Goal: Task Accomplishment & Management: Complete application form

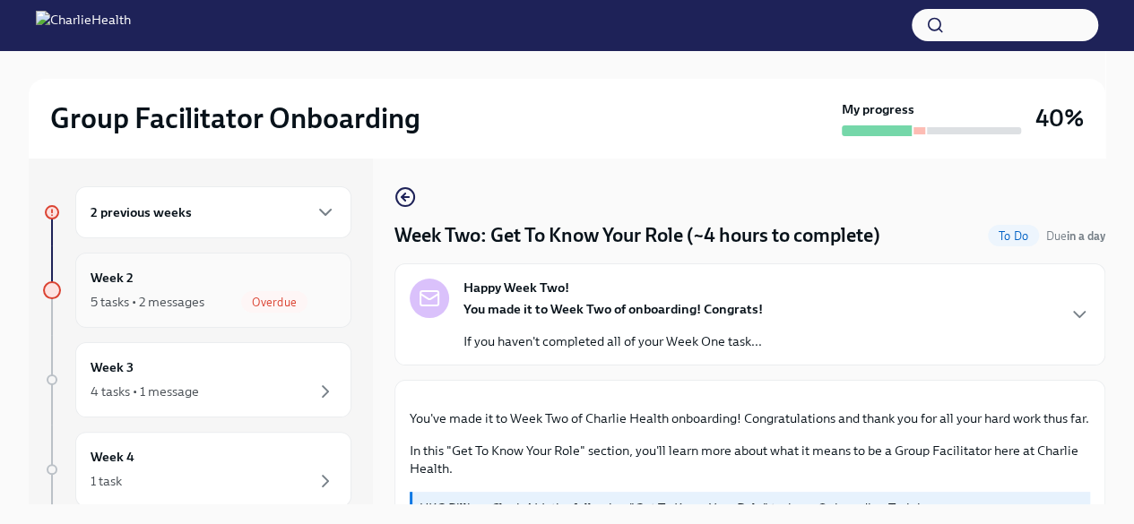
click at [164, 281] on div "Week 2 5 tasks • 2 messages Overdue" at bounding box center [214, 290] width 246 height 45
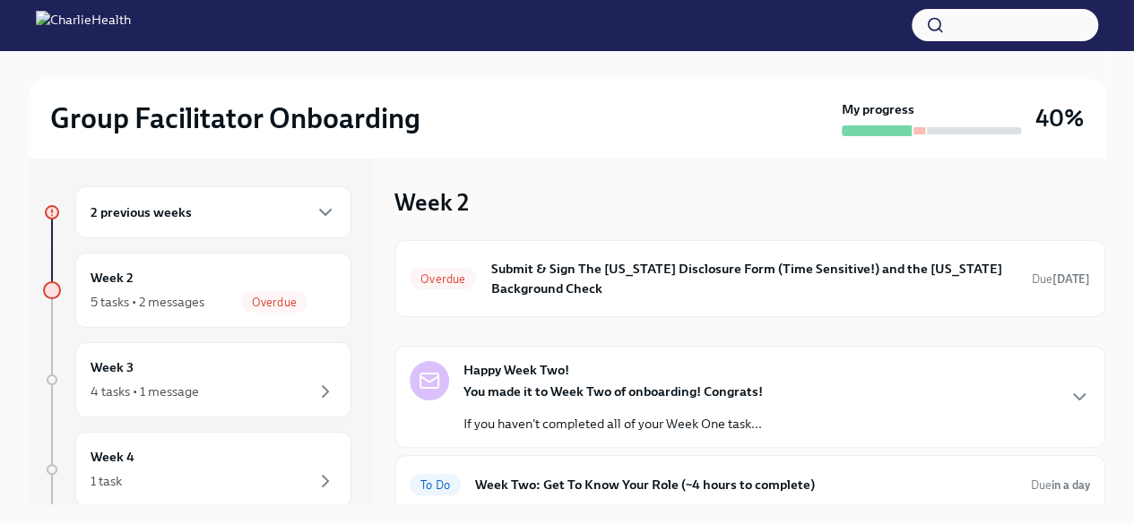
drag, startPoint x: 1090, startPoint y: 217, endPoint x: 1099, endPoint y: 232, distance: 17.7
click at [1099, 232] on div "Week 2 Overdue Submit & Sign The [US_STATE] Disclosure Form (Time Sensitive!) a…" at bounding box center [749, 331] width 711 height 347
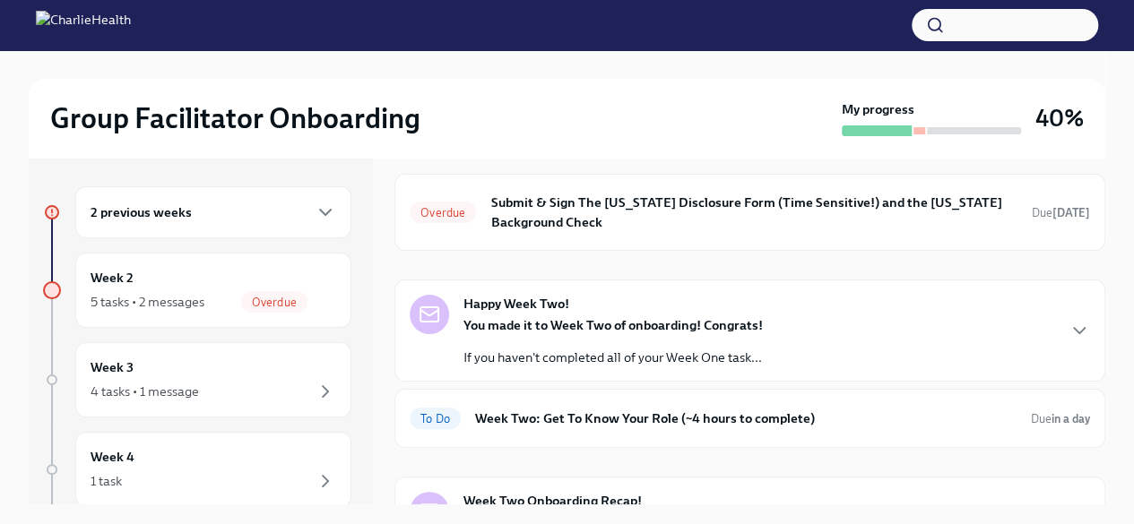
scroll to position [68, 0]
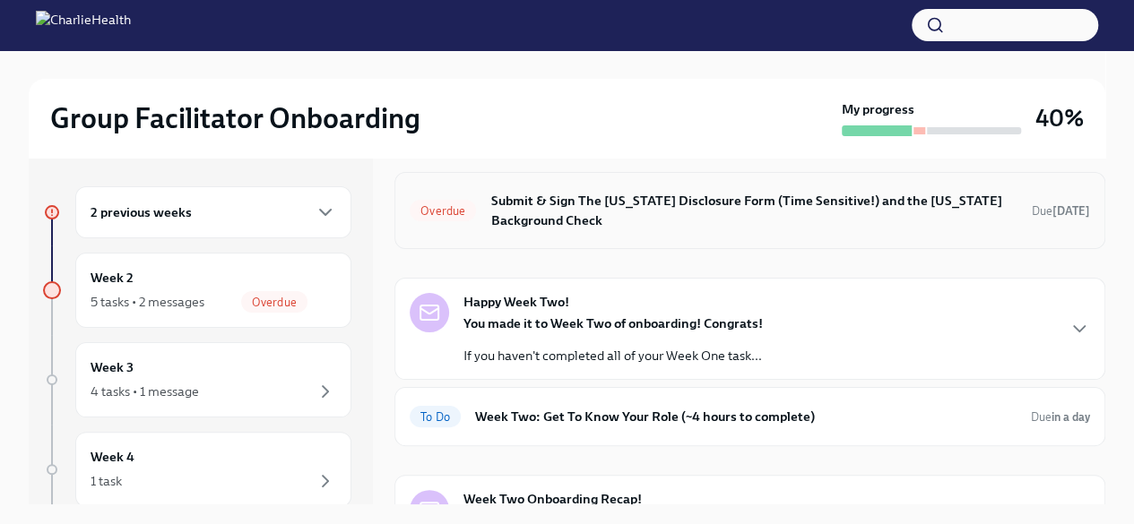
click at [859, 213] on h6 "Submit & Sign The [US_STATE] Disclosure Form (Time Sensitive!) and the [US_STAT…" at bounding box center [753, 210] width 527 height 39
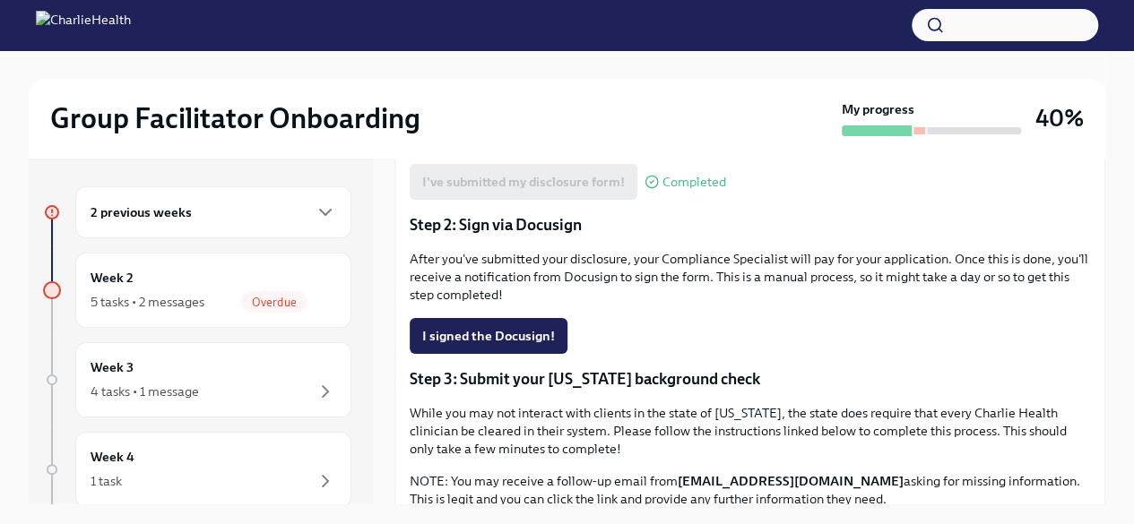
scroll to position [355, 0]
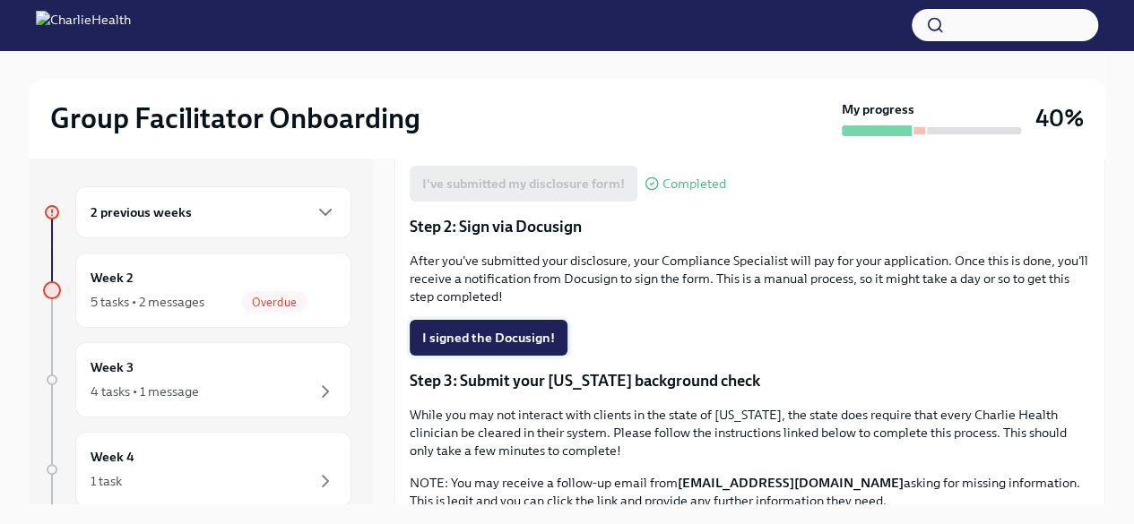
click at [495, 336] on span "I signed the Docusign!" at bounding box center [488, 338] width 133 height 18
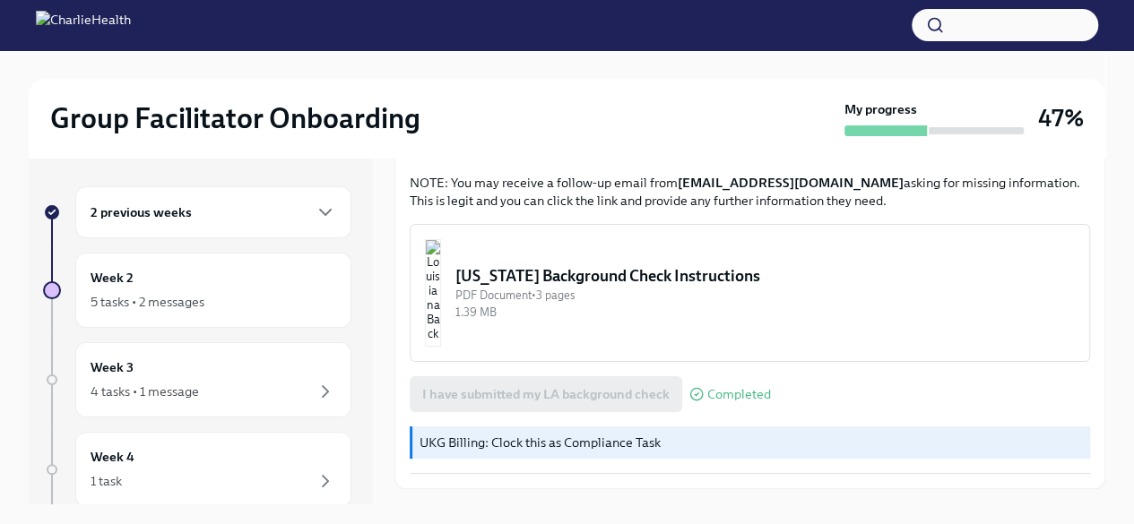
scroll to position [696, 0]
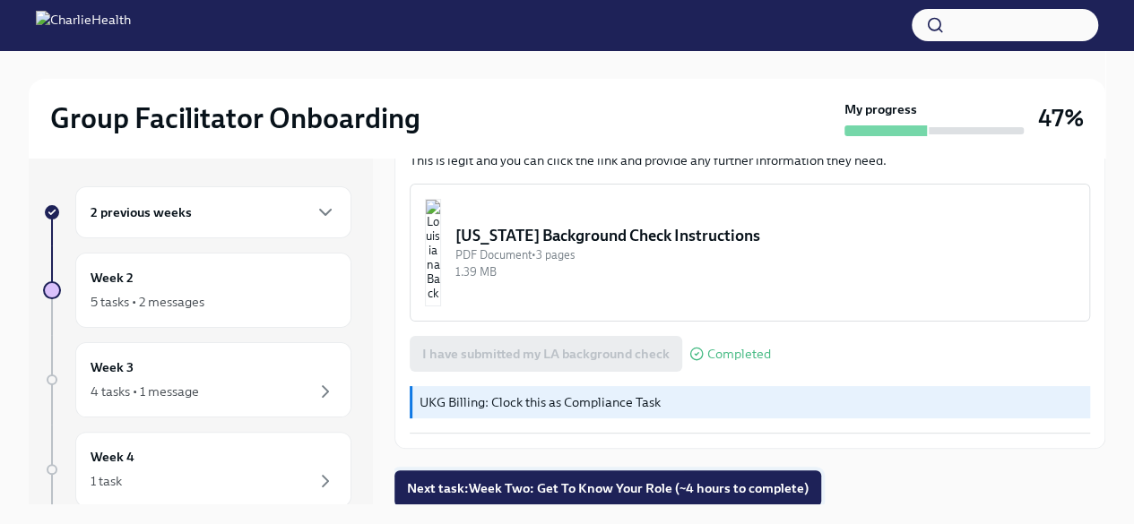
click at [661, 486] on span "Next task : Week Two: Get To Know Your Role (~4 hours to complete)" at bounding box center [608, 489] width 402 height 18
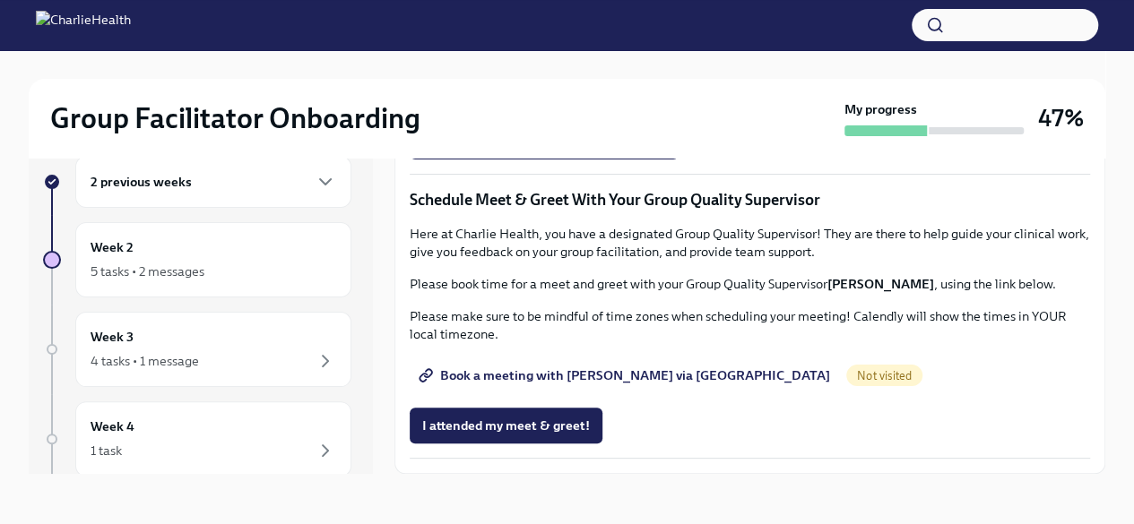
scroll to position [1703, 0]
click at [266, 345] on div "Week 3 4 tasks • 1 message" at bounding box center [214, 349] width 246 height 45
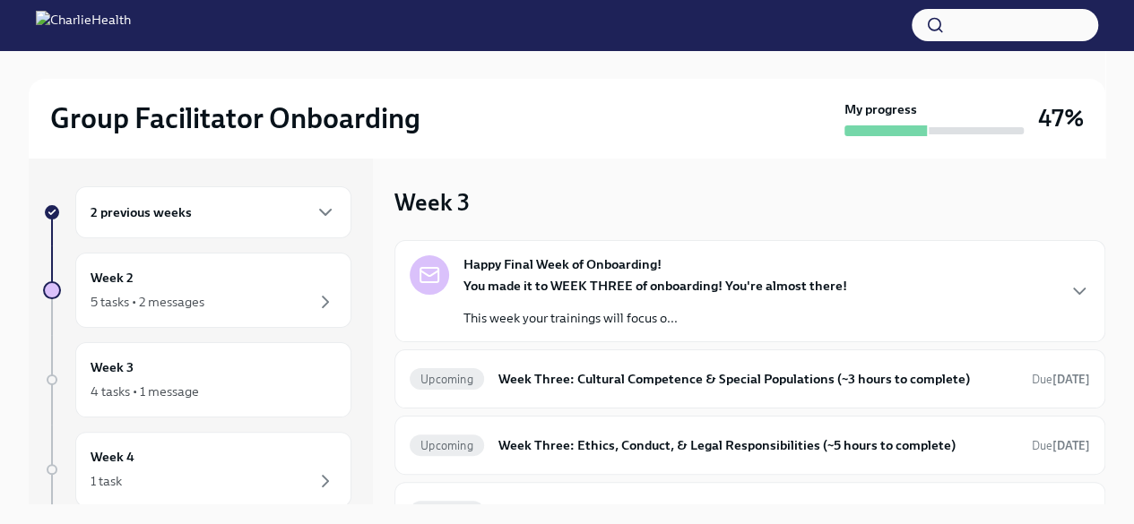
click at [289, 216] on div "2 previous weeks" at bounding box center [214, 213] width 246 height 22
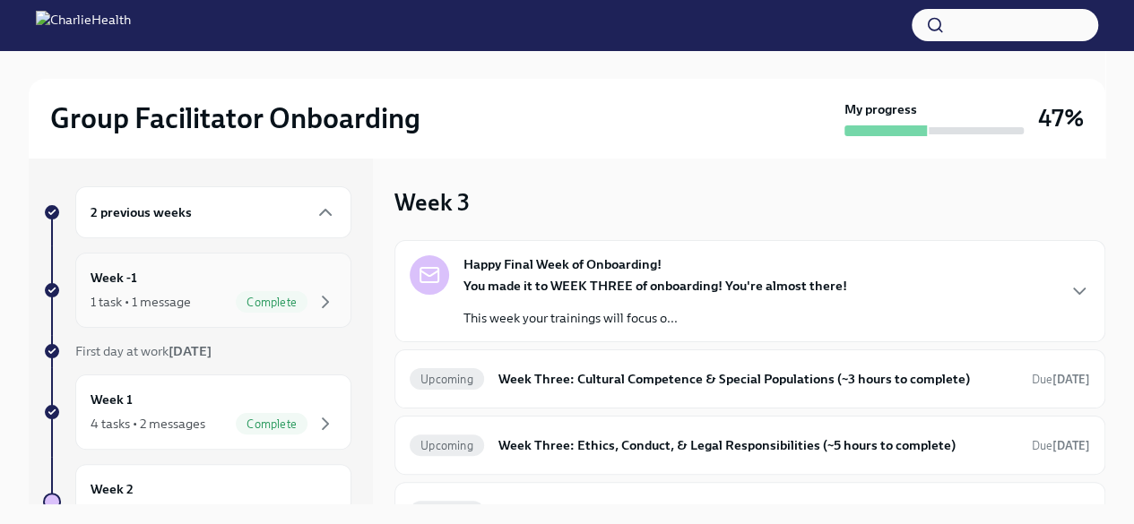
click at [289, 296] on span "Complete" at bounding box center [272, 302] width 72 height 13
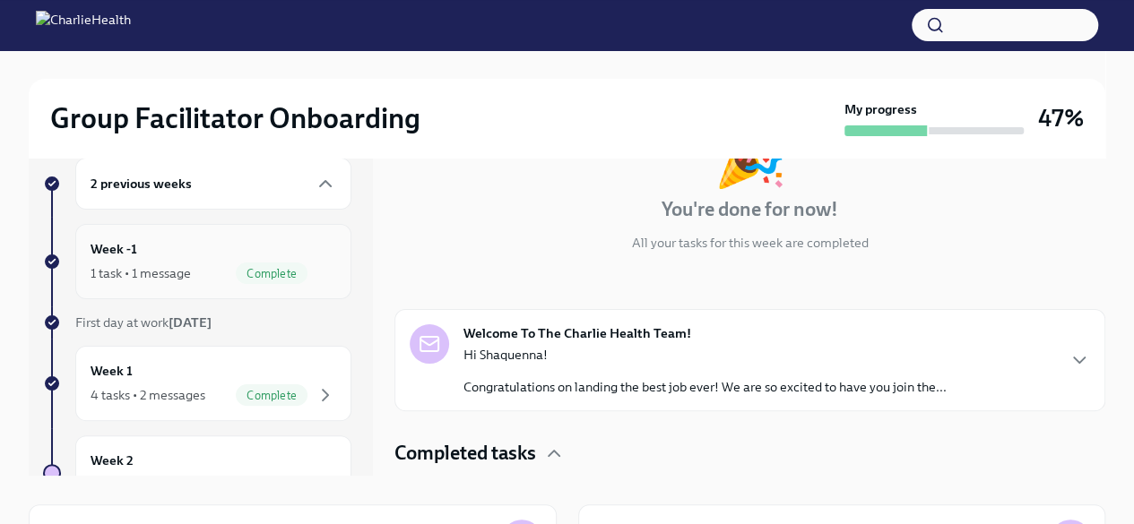
scroll to position [93, 0]
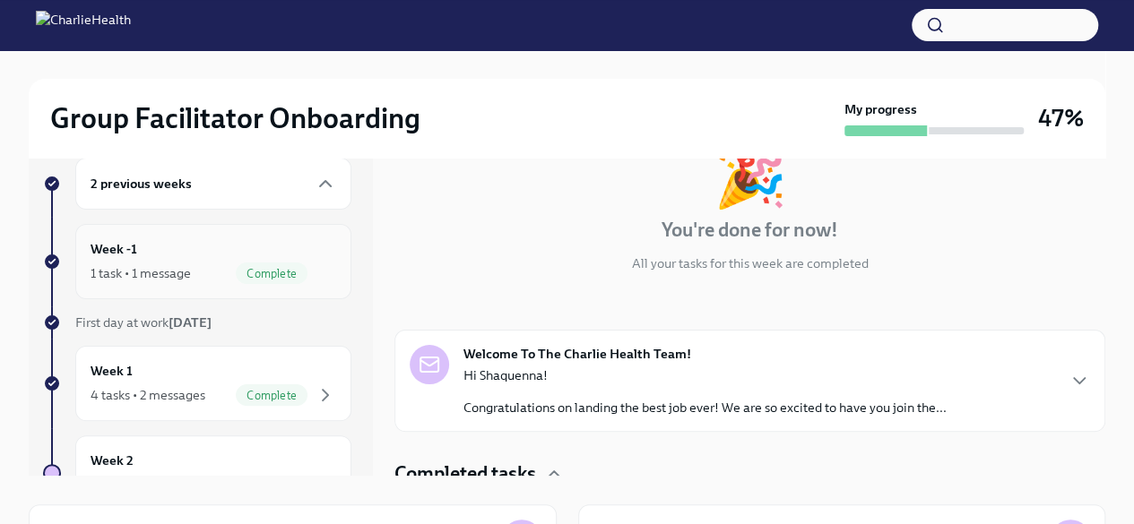
click at [263, 274] on span "Complete" at bounding box center [272, 273] width 72 height 13
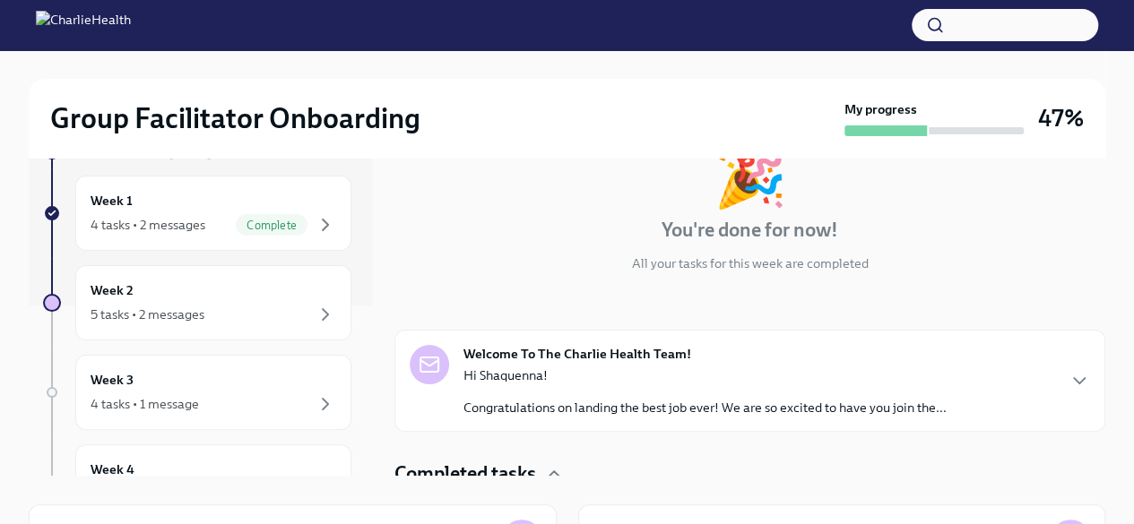
scroll to position [161, 0]
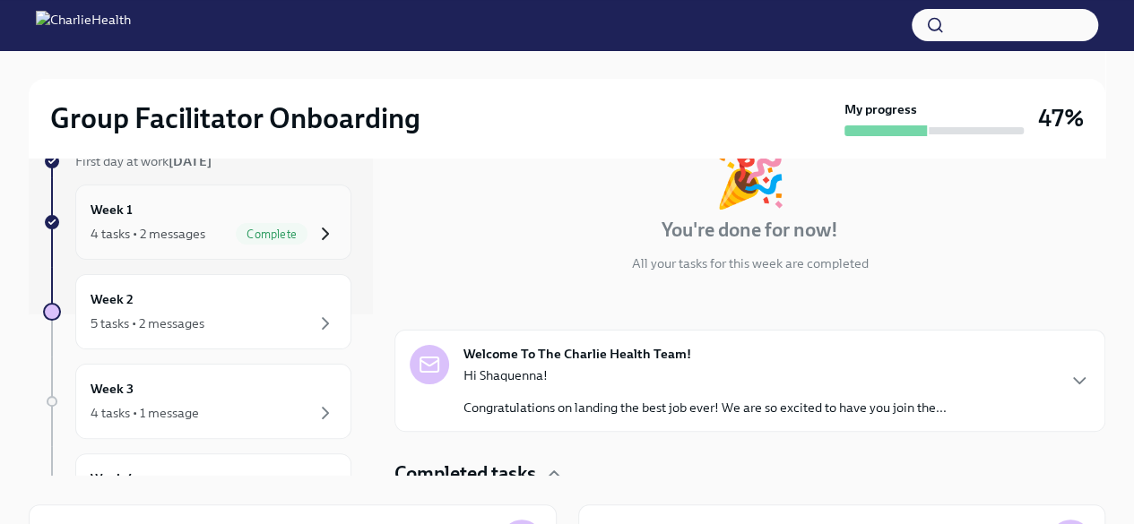
click at [315, 229] on icon "button" at bounding box center [326, 234] width 22 height 22
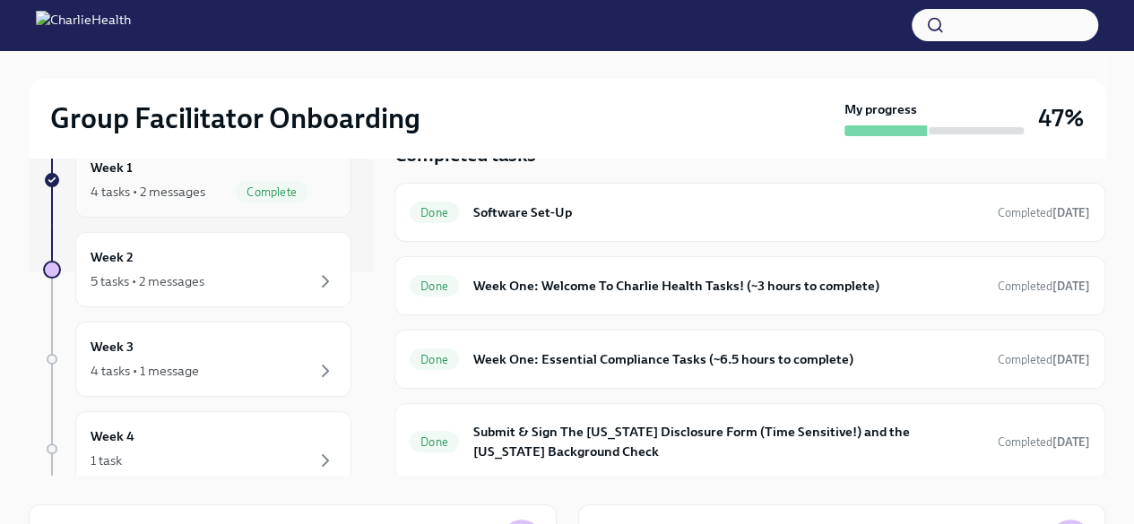
scroll to position [232, 0]
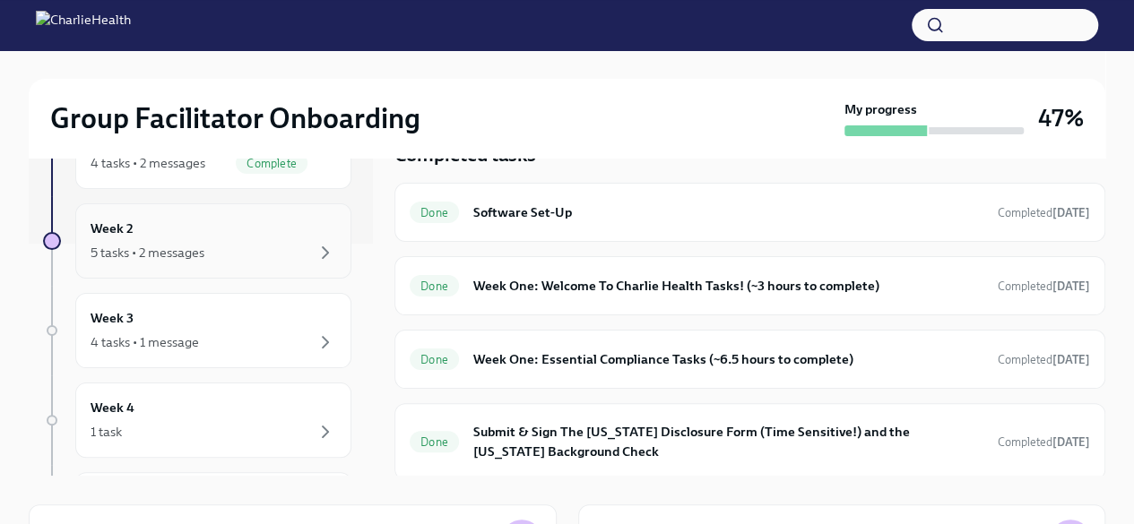
click at [282, 244] on div "5 tasks • 2 messages" at bounding box center [214, 253] width 246 height 22
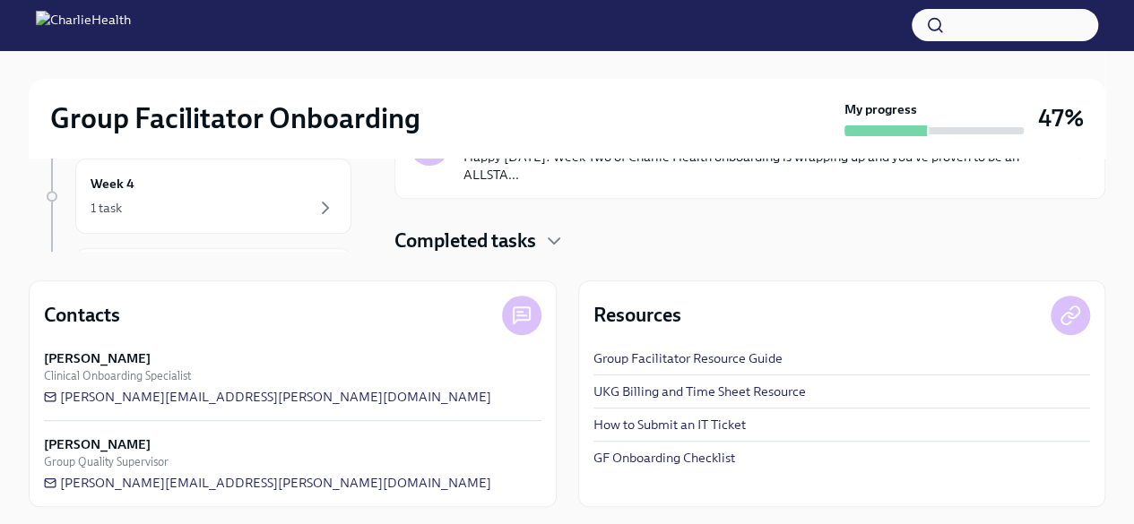
scroll to position [256, 0]
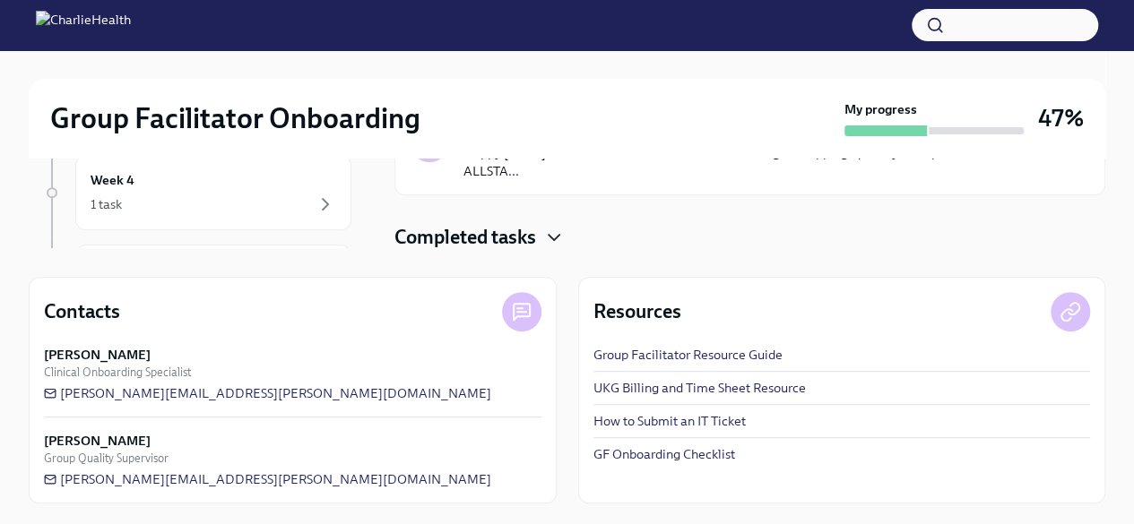
click at [546, 231] on icon "button" at bounding box center [554, 238] width 22 height 22
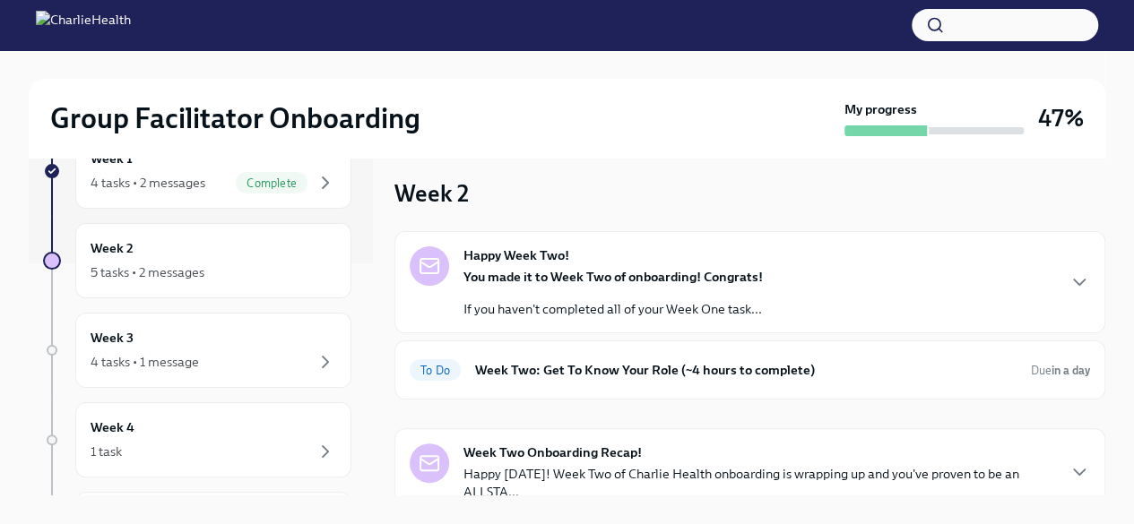
scroll to position [0, 0]
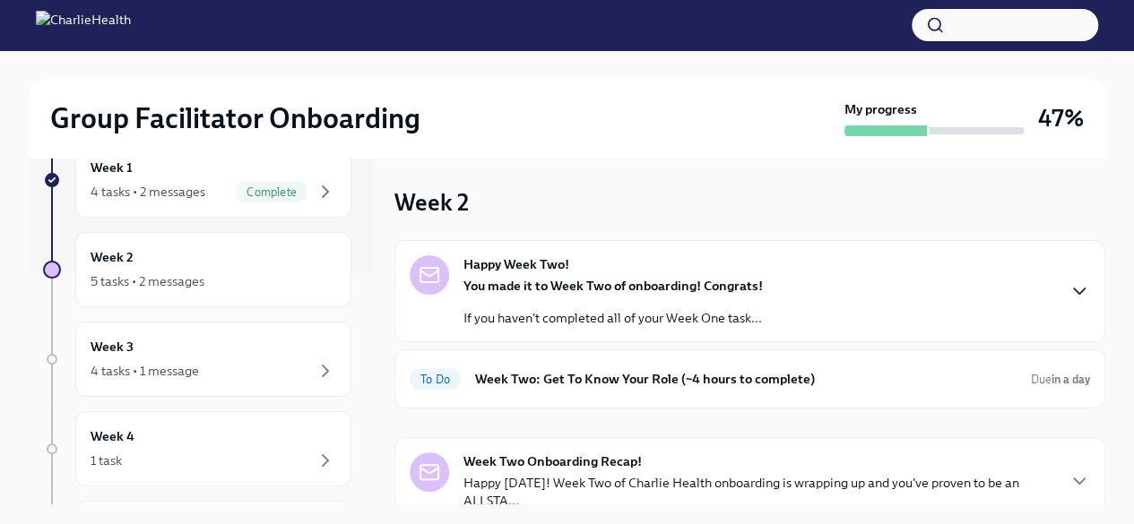
click at [1068, 285] on icon "button" at bounding box center [1079, 292] width 22 height 22
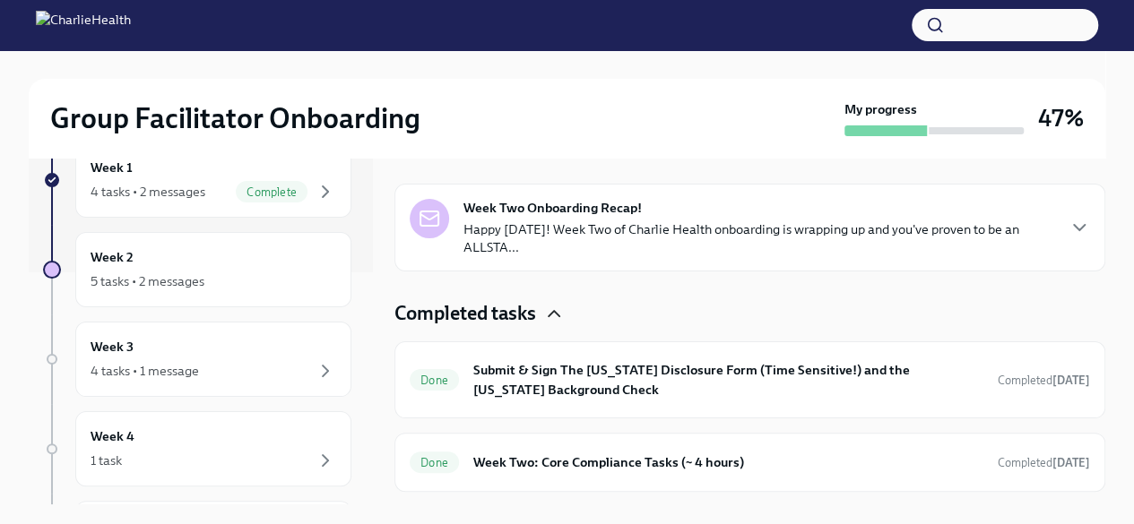
scroll to position [557, 0]
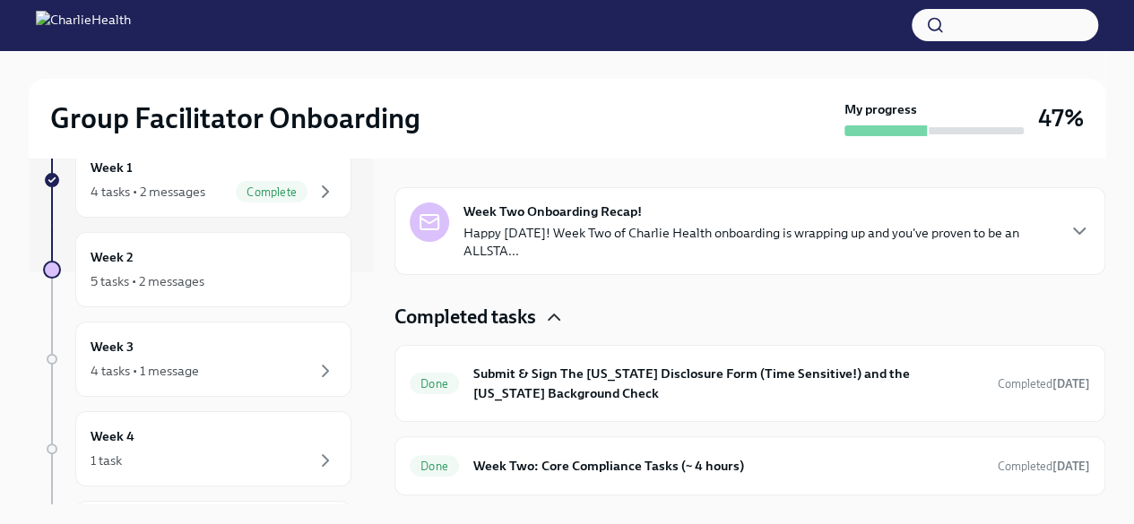
click at [867, 143] on div "To Do Week Two: Get To Know Your Role (~4 hours to complete) Due in a day" at bounding box center [750, 129] width 680 height 29
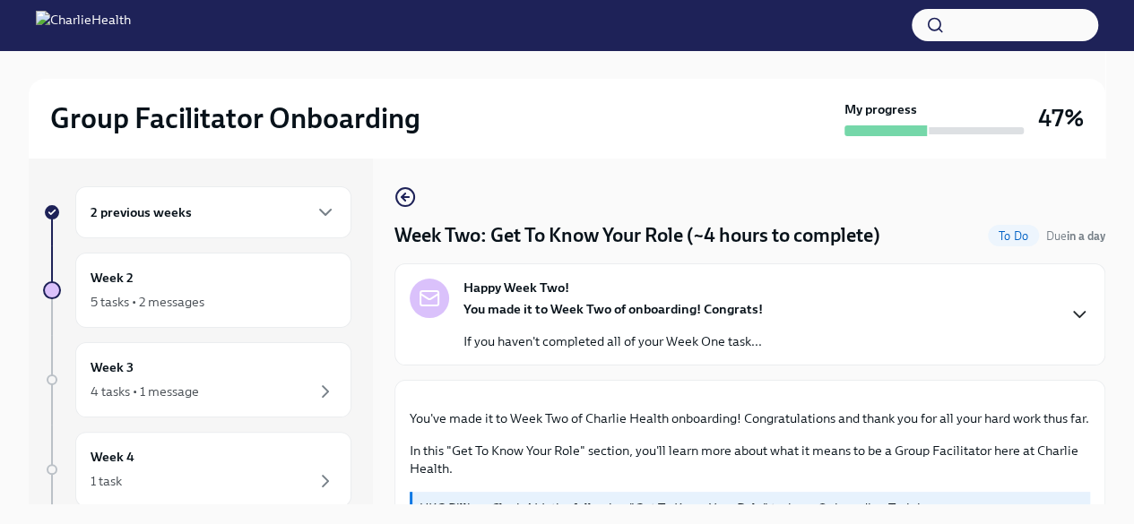
click at [1068, 314] on icon "button" at bounding box center [1079, 315] width 22 height 22
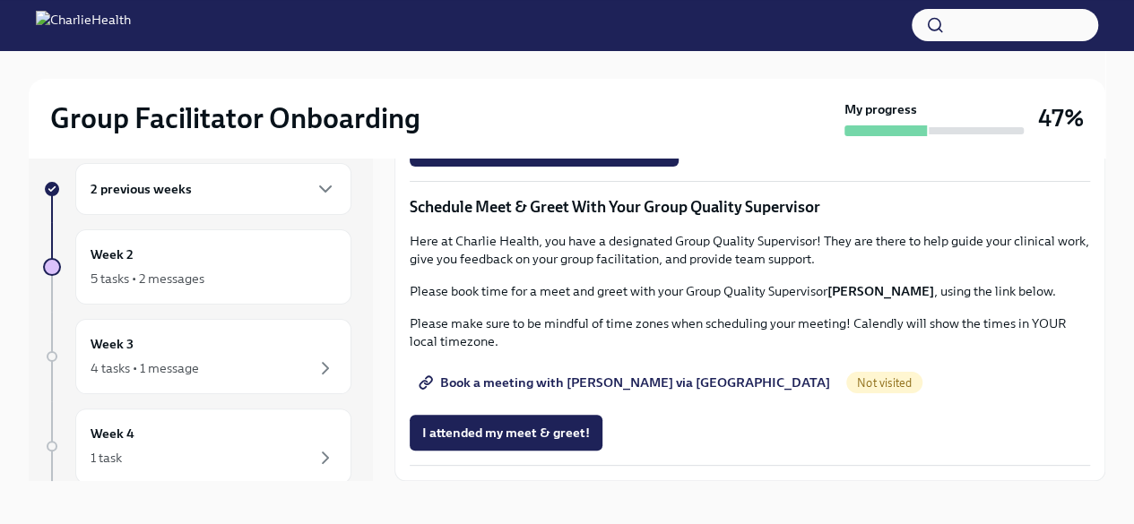
scroll to position [30, 0]
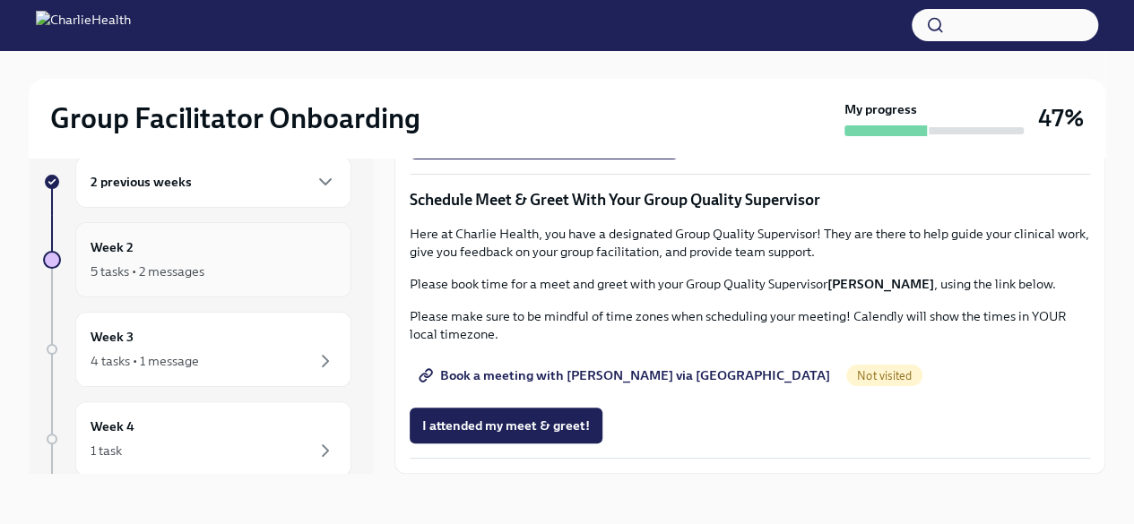
click at [278, 264] on div "5 tasks • 2 messages" at bounding box center [214, 272] width 246 height 22
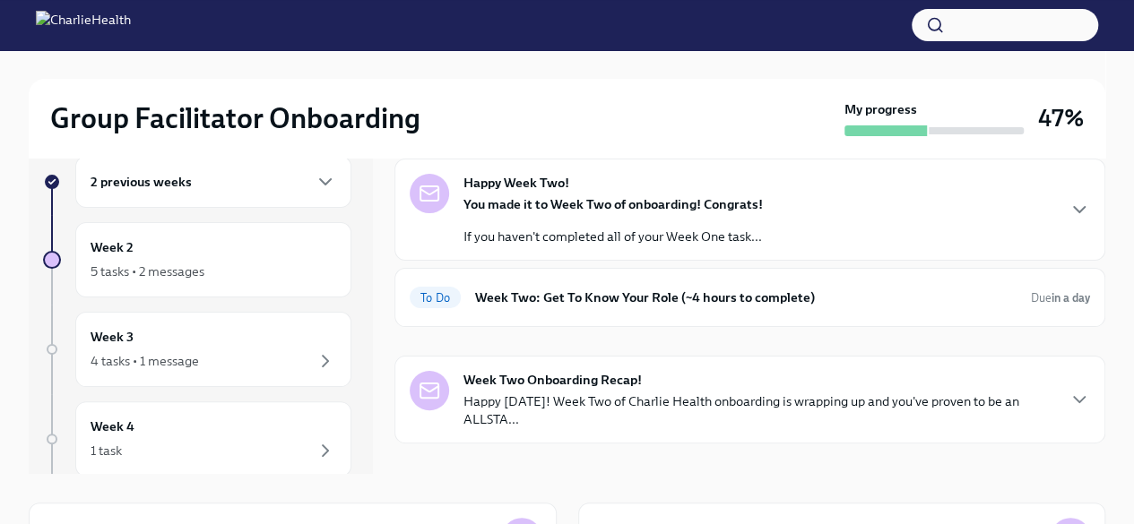
scroll to position [73, 0]
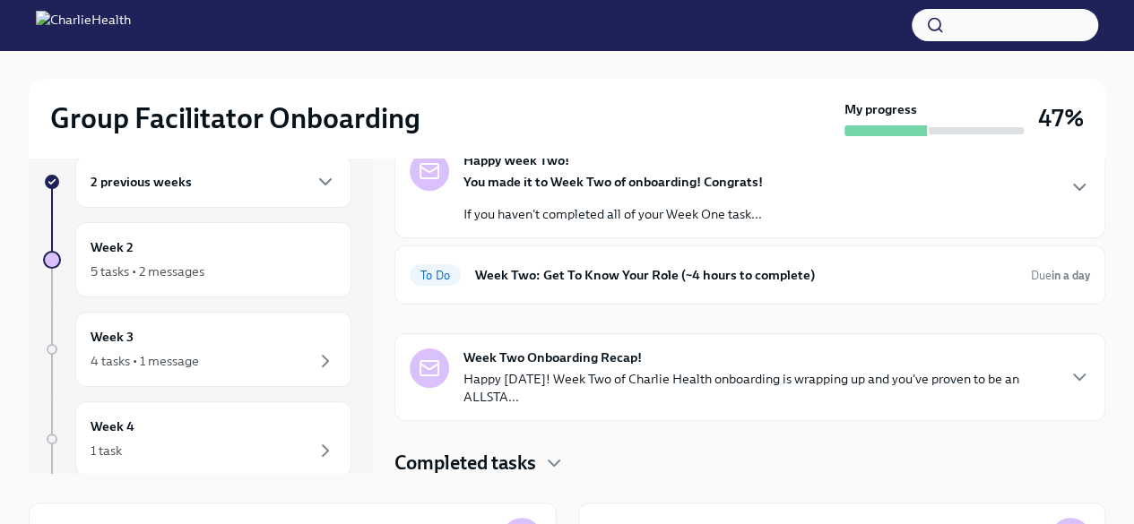
click at [1068, 378] on icon "button" at bounding box center [1079, 378] width 22 height 22
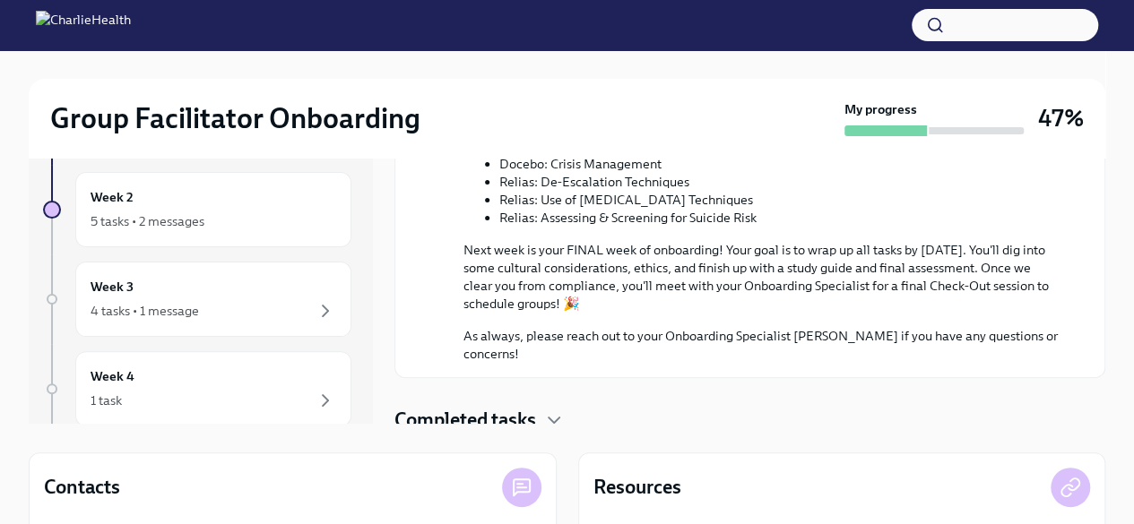
scroll to position [82, 0]
click at [315, 302] on icon "button" at bounding box center [326, 310] width 22 height 22
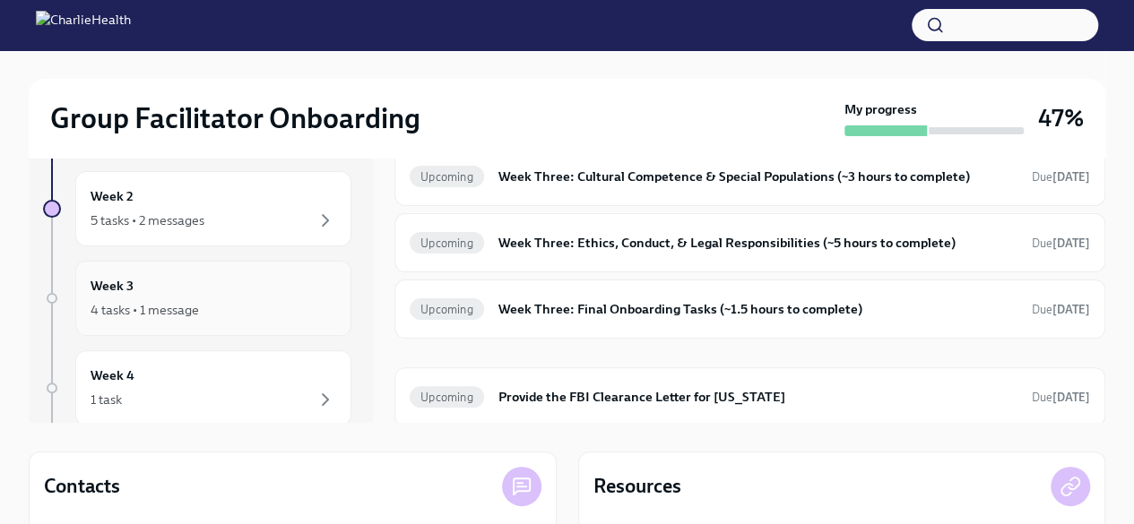
click at [1032, 181] on span "Due [DATE]" at bounding box center [1061, 176] width 58 height 13
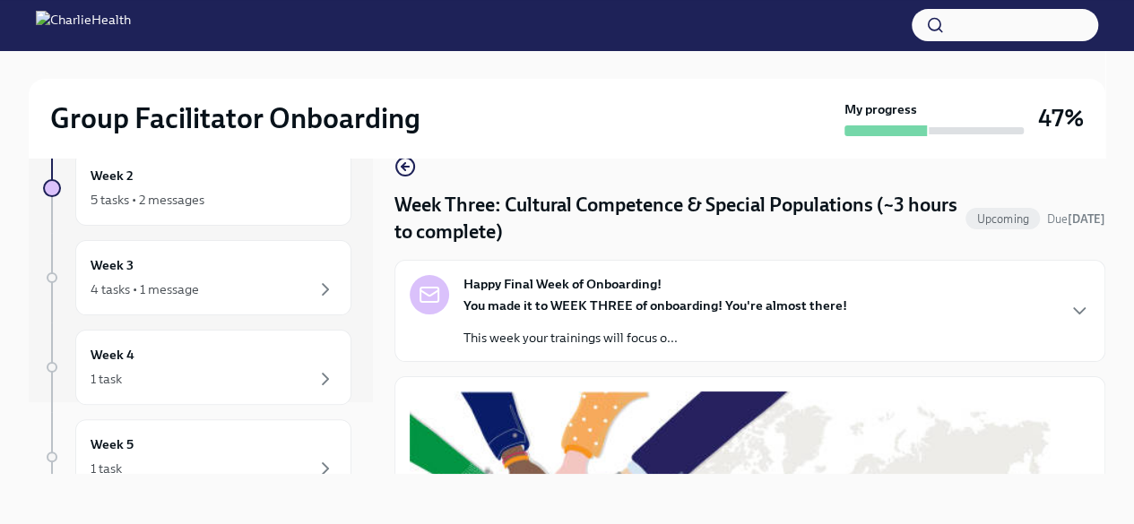
scroll to position [85, 0]
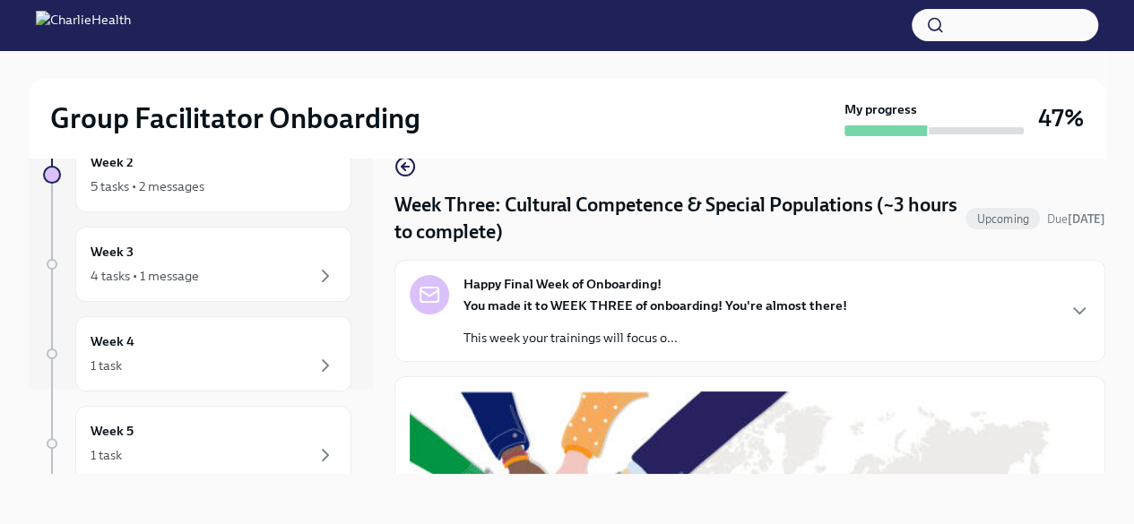
drag, startPoint x: 1008, startPoint y: 181, endPoint x: 694, endPoint y: 122, distance: 320.1
click at [694, 122] on div "Group Facilitator Onboarding" at bounding box center [443, 118] width 787 height 36
